Goal: Task Accomplishment & Management: Use online tool/utility

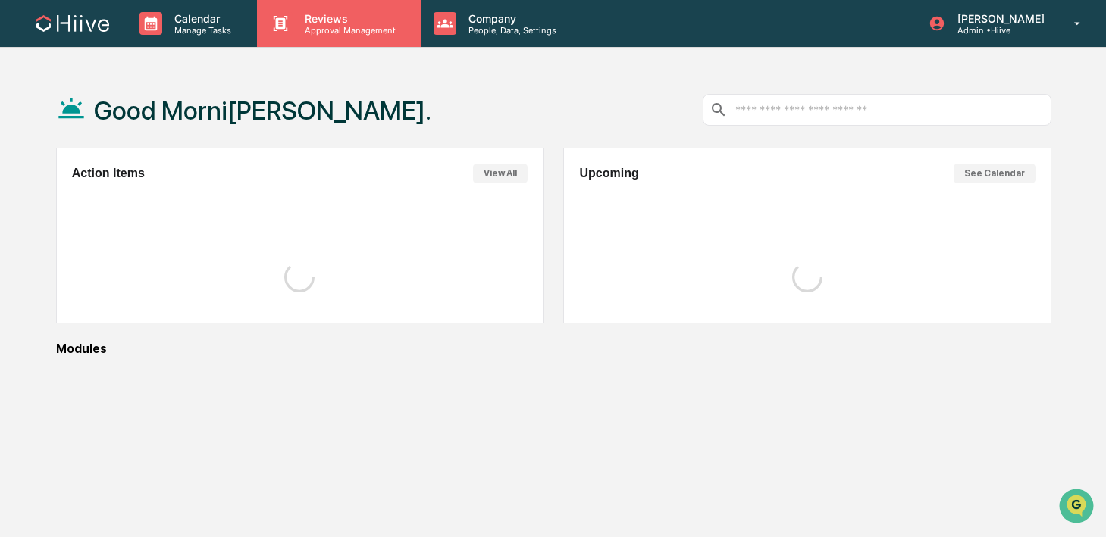
click at [302, 30] on p "Approval Management" at bounding box center [348, 30] width 111 height 11
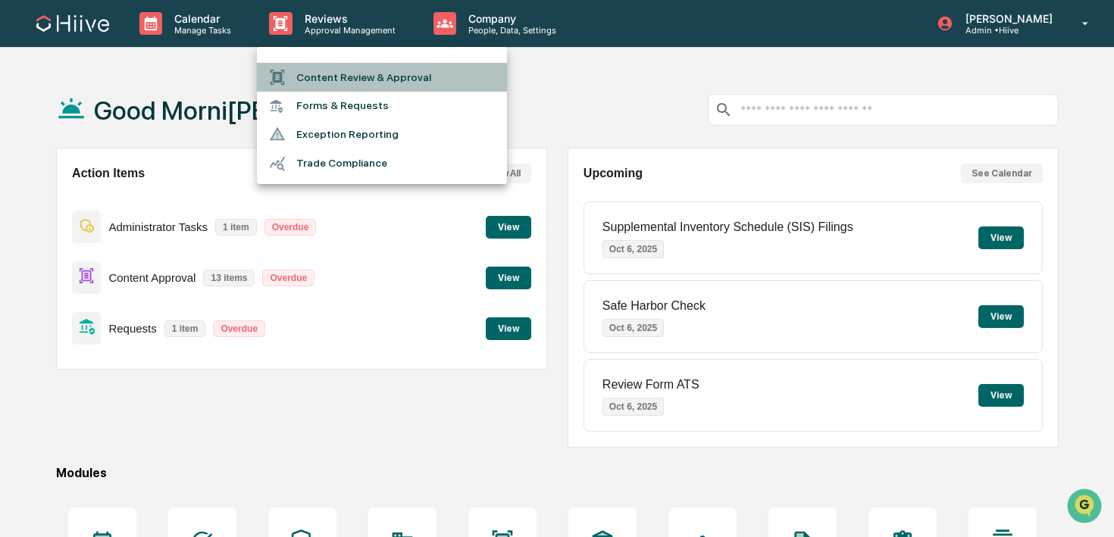
click at [356, 79] on li "Content Review & Approval" at bounding box center [382, 77] width 250 height 29
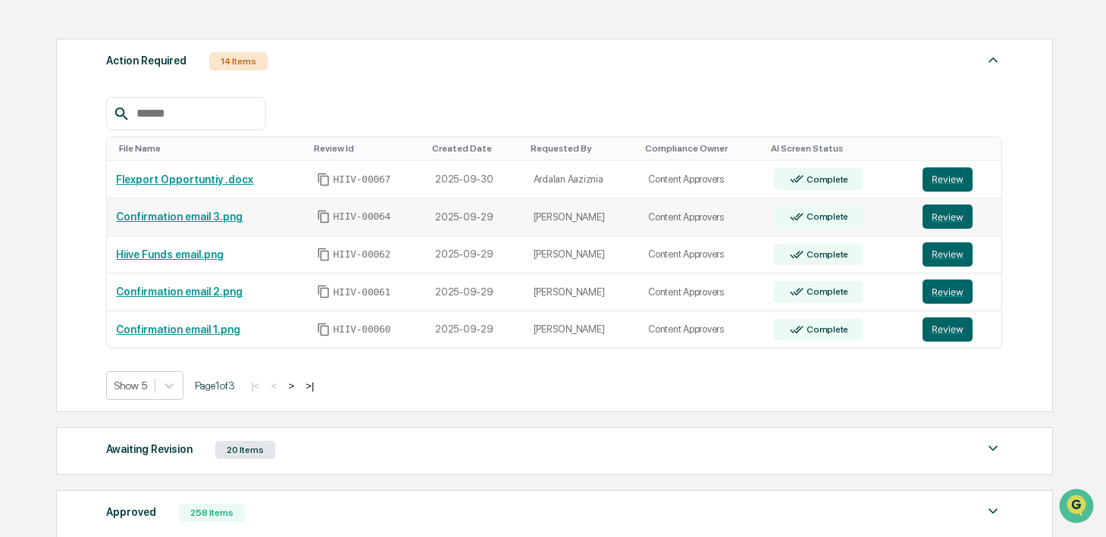
scroll to position [227, 0]
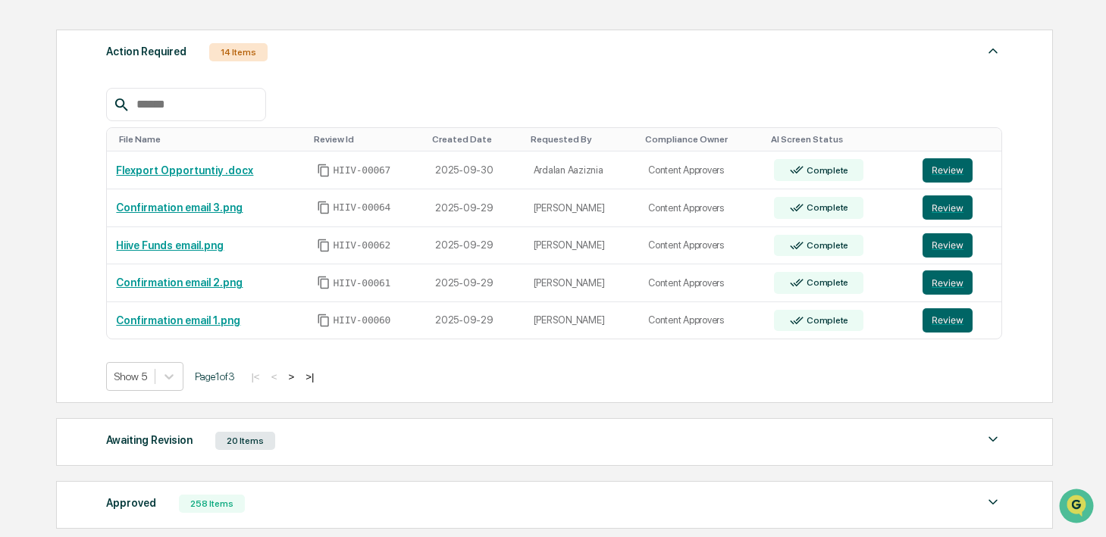
click at [299, 378] on button ">" at bounding box center [291, 377] width 15 height 13
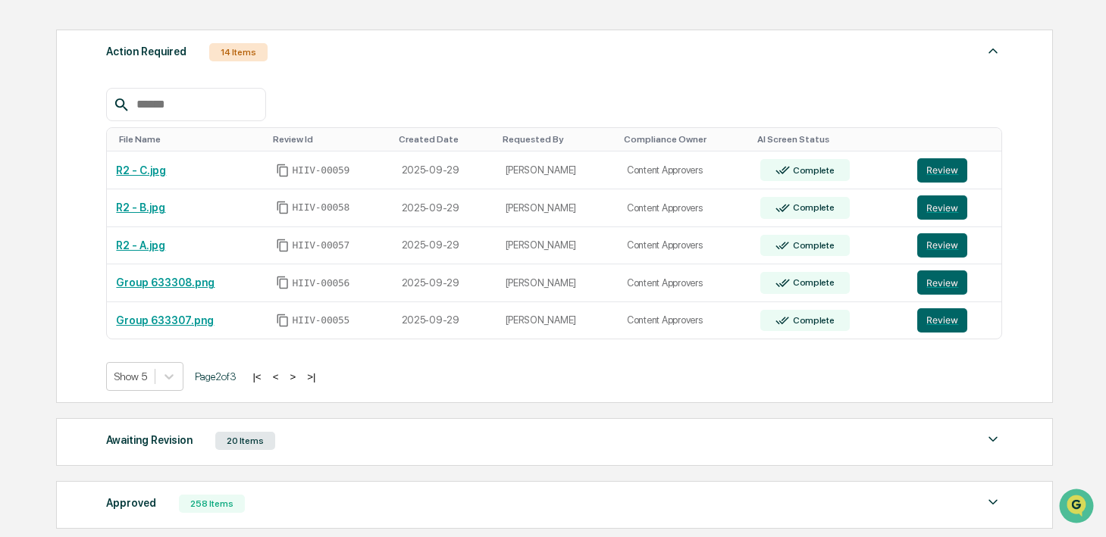
click at [300, 378] on button ">" at bounding box center [292, 377] width 15 height 13
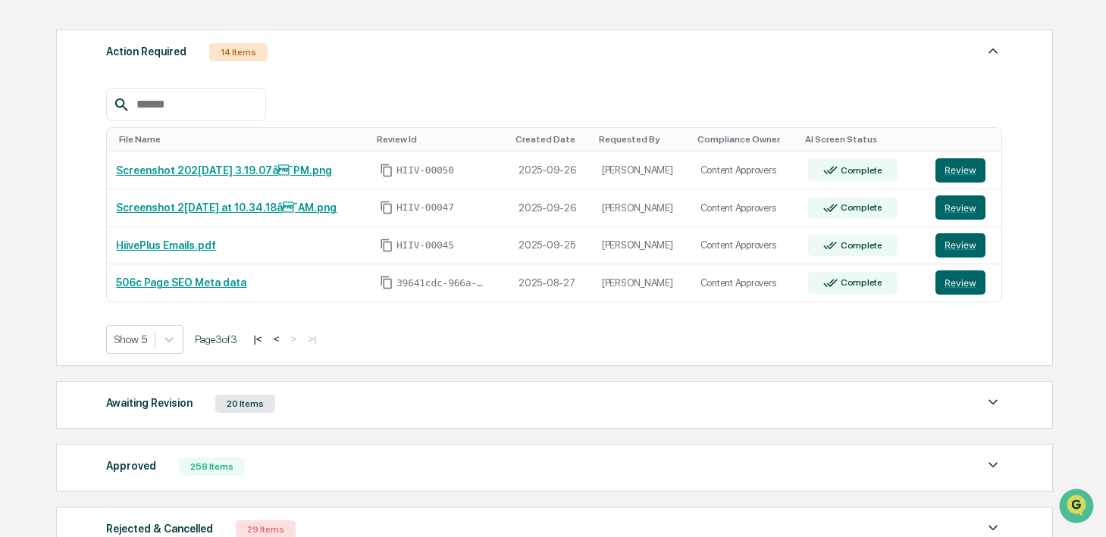
click at [292, 403] on div "Awaiting Revision 20 Items" at bounding box center [554, 403] width 896 height 21
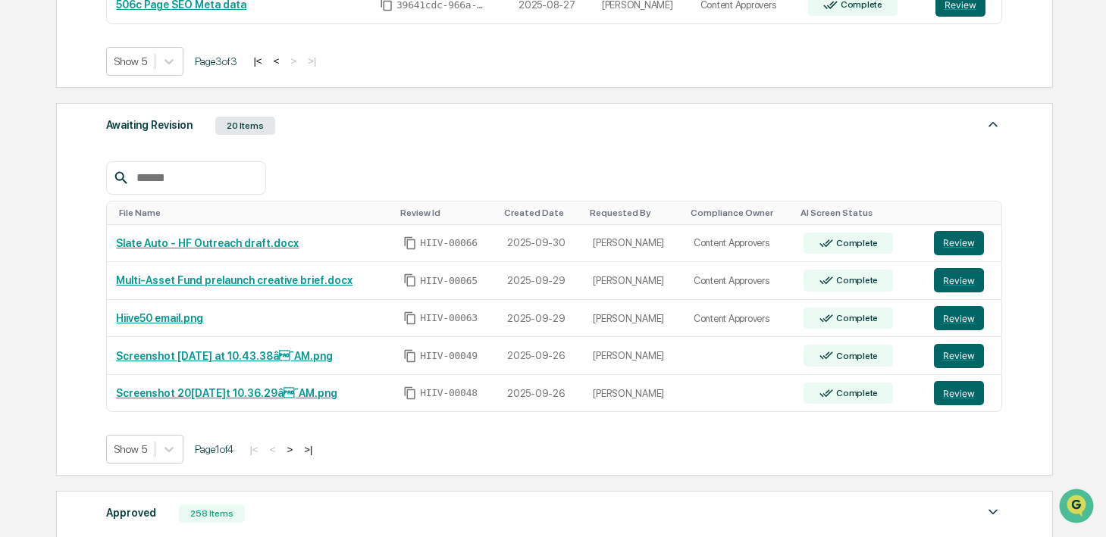
scroll to position [512, 0]
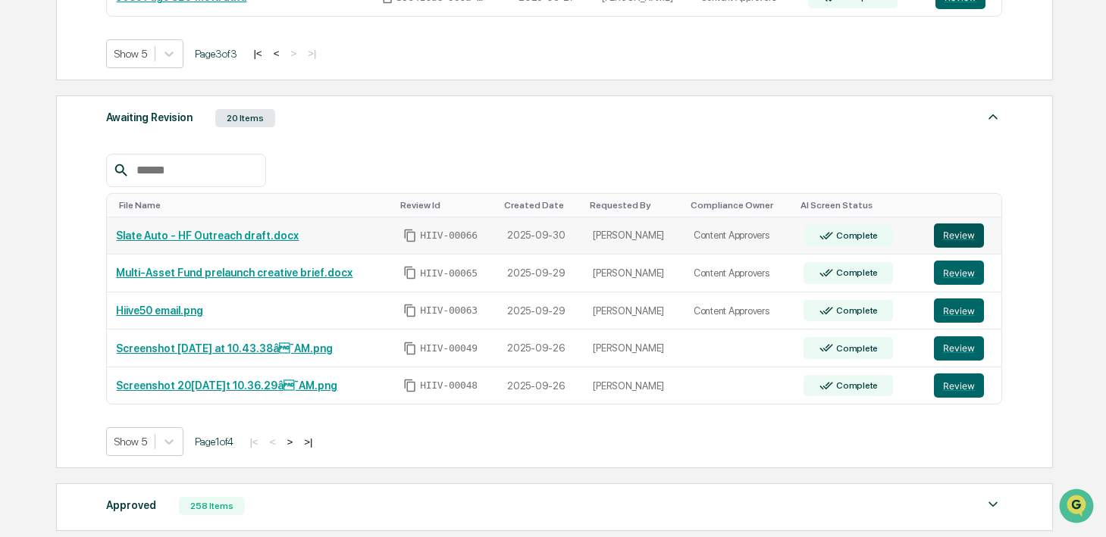
click at [945, 230] on button "Review" at bounding box center [959, 236] width 50 height 24
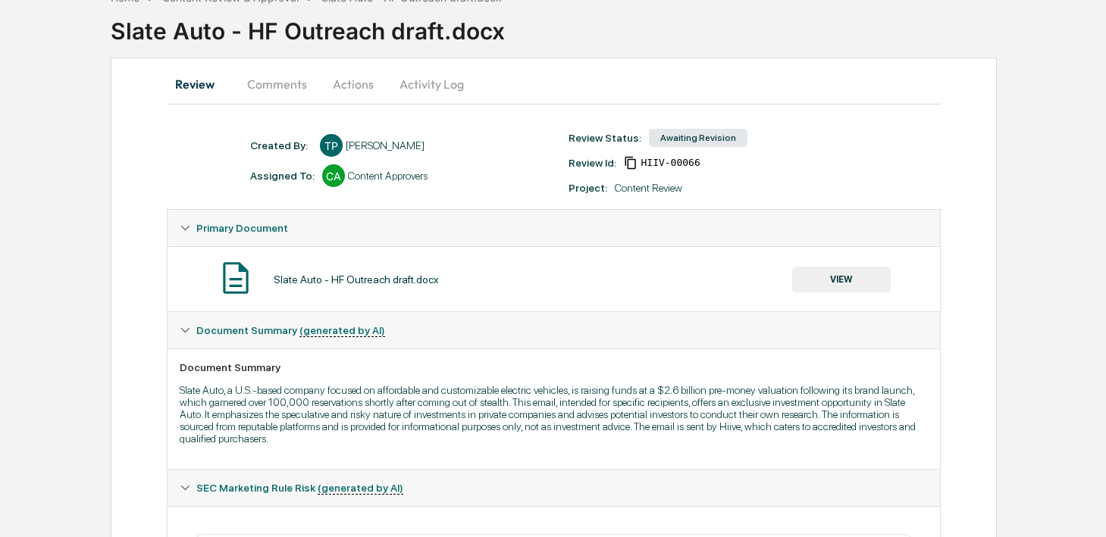
scroll to position [530, 0]
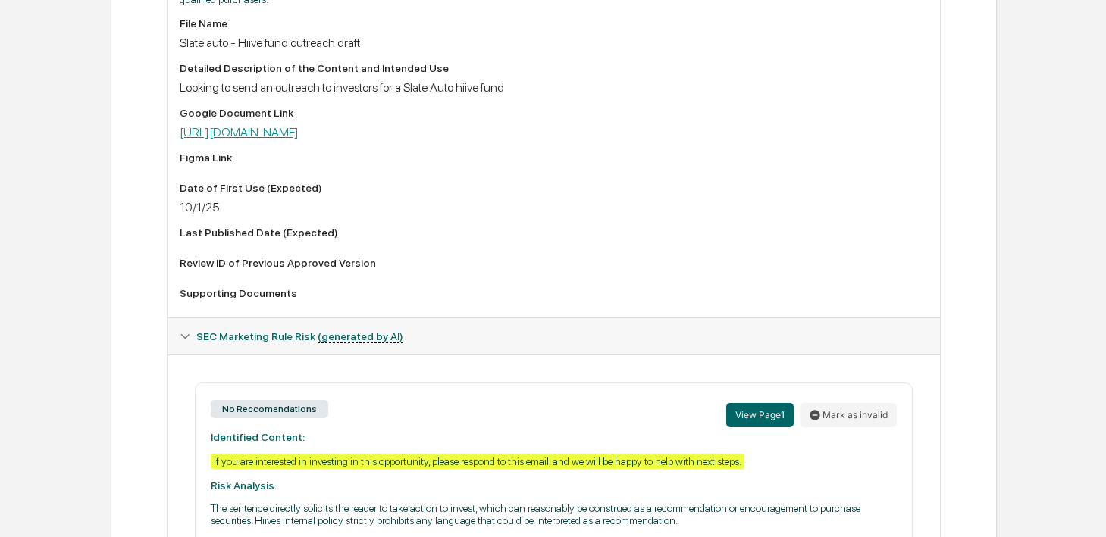
click at [299, 139] on link "[URL][DOMAIN_NAME]" at bounding box center [239, 132] width 119 height 14
